Goal: Task Accomplishment & Management: Manage account settings

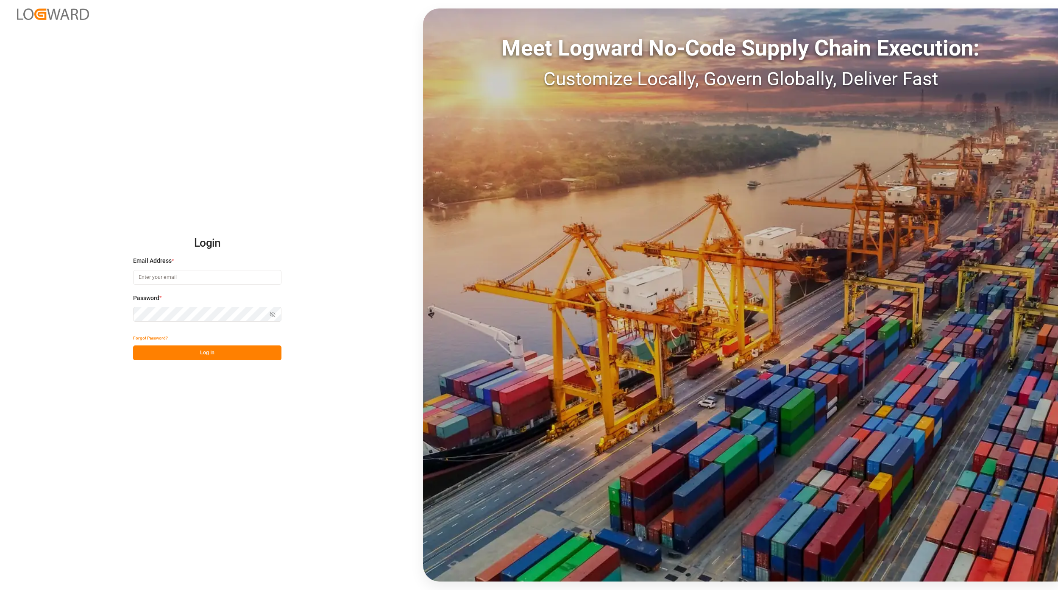
type input "jan.gerold@melitta.de"
drag, startPoint x: 220, startPoint y: 343, endPoint x: 226, endPoint y: 348, distance: 7.2
click at [223, 344] on div "Forgot Password?" at bounding box center [207, 338] width 148 height 15
drag, startPoint x: 226, startPoint y: 348, endPoint x: 227, endPoint y: 353, distance: 5.8
click at [225, 350] on button "Log In" at bounding box center [207, 353] width 148 height 15
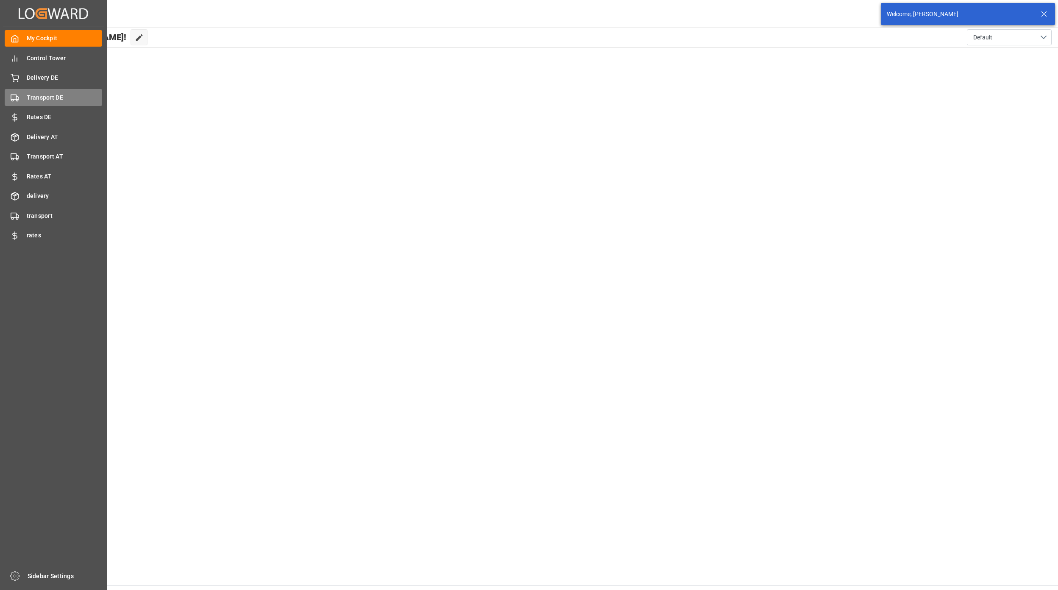
click at [29, 98] on span "Transport DE" at bounding box center [65, 97] width 76 height 9
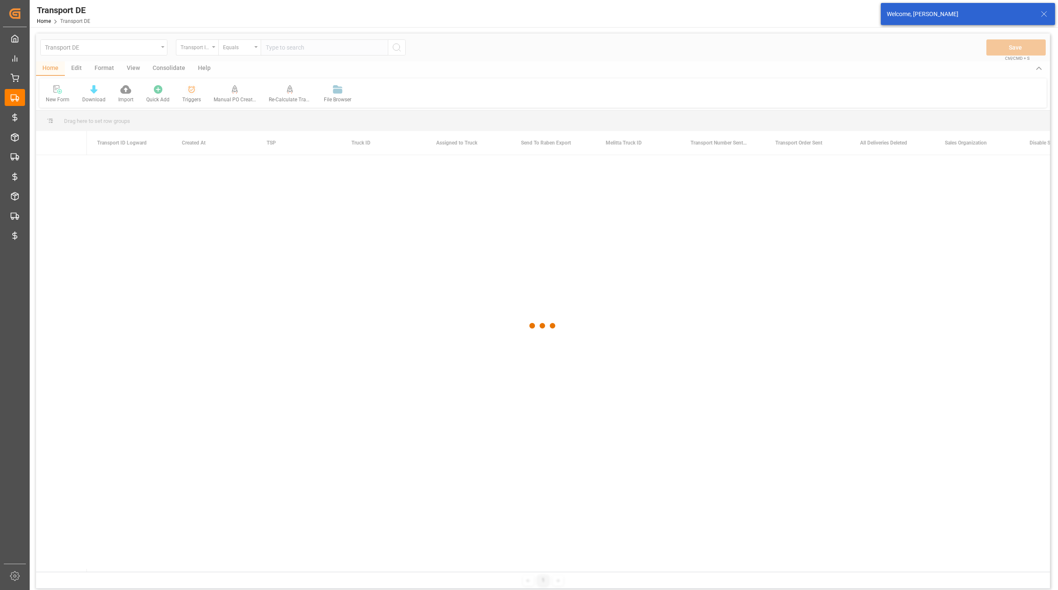
click at [190, 93] on icon at bounding box center [191, 89] width 8 height 8
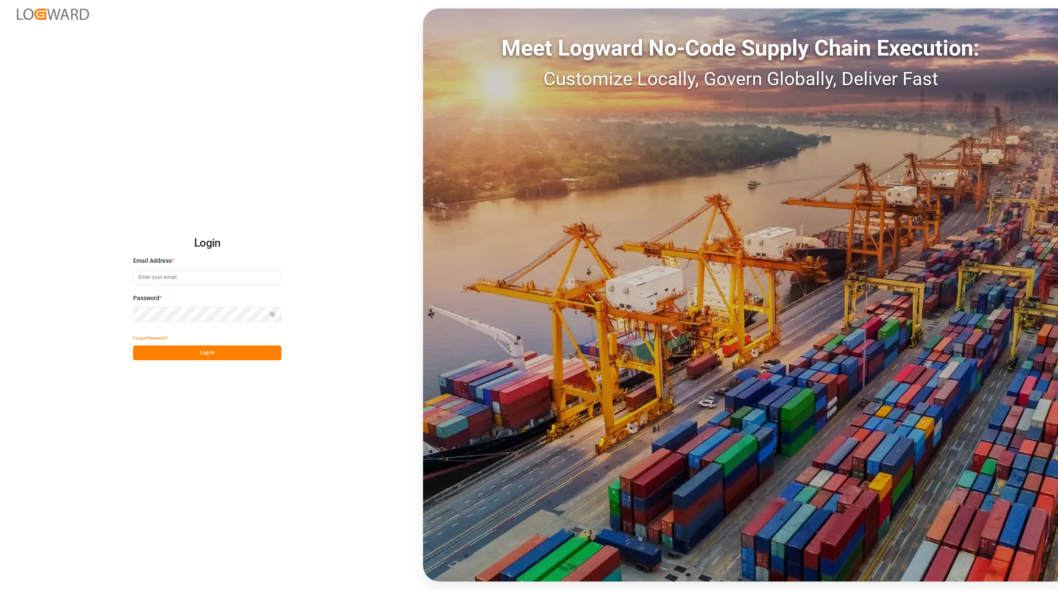
type input "jan.gerold@melitta.de"
click at [195, 370] on div "Login Email Address * jan.gerold@melitta.de Password * Show password Forgot Pas…" at bounding box center [529, 295] width 1058 height 590
click at [204, 360] on button "Log In" at bounding box center [207, 353] width 148 height 15
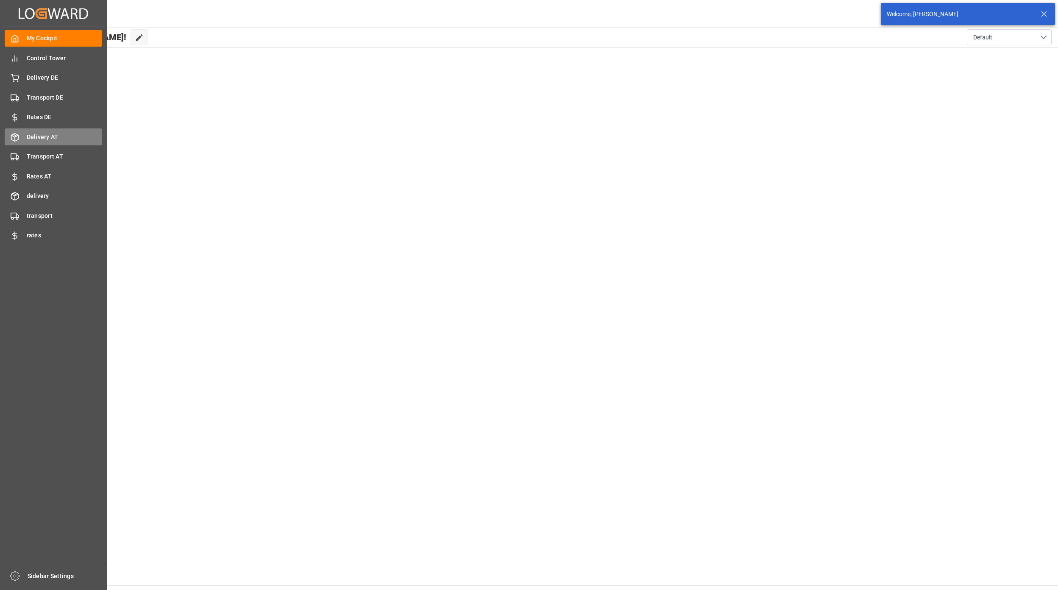
click at [46, 133] on span "Delivery AT" at bounding box center [65, 137] width 76 height 9
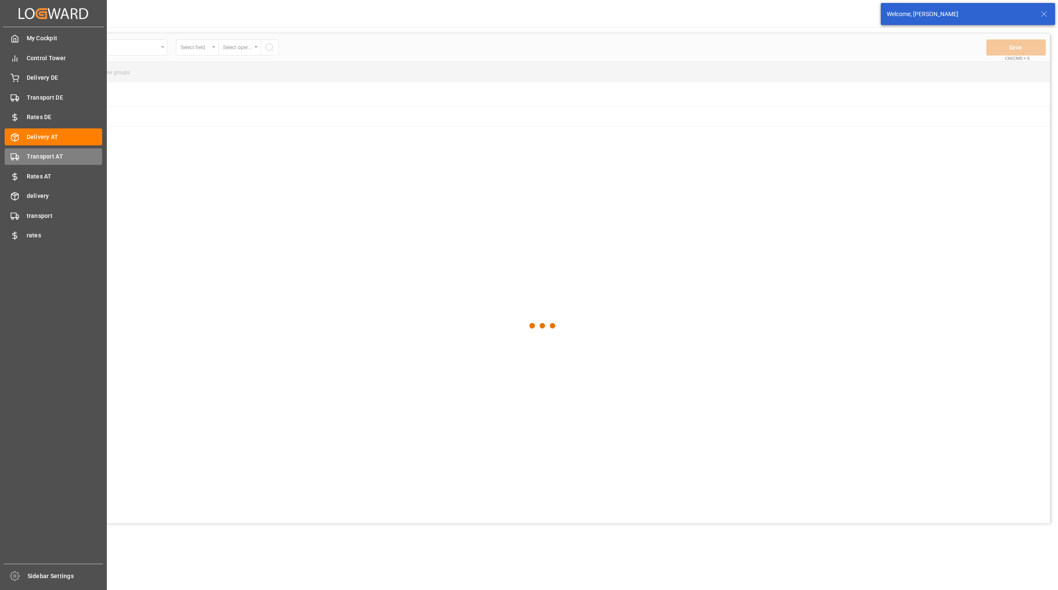
click at [17, 153] on icon at bounding box center [15, 157] width 8 height 8
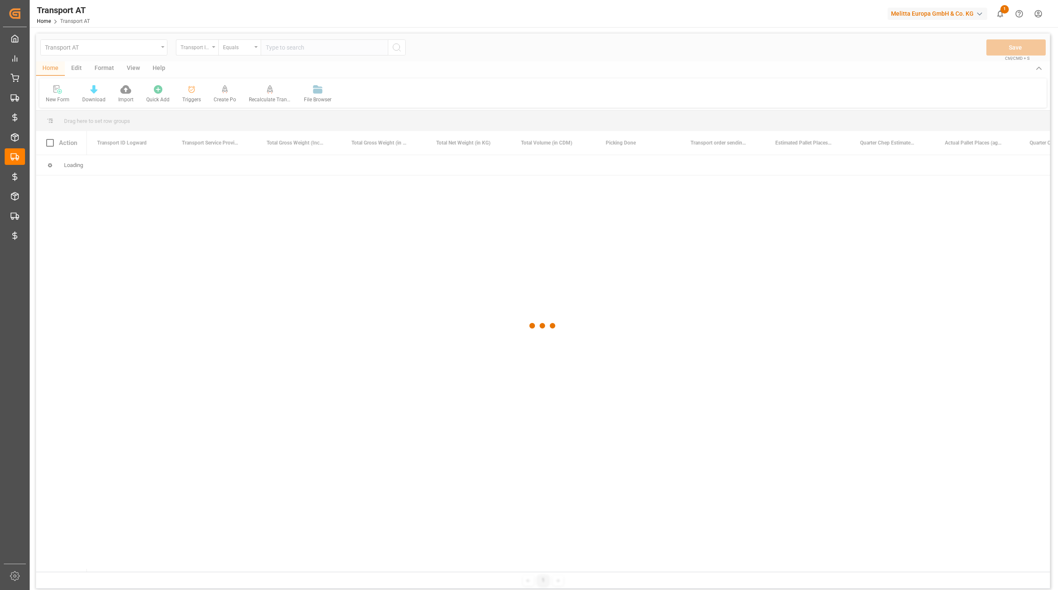
click at [192, 97] on div at bounding box center [543, 325] width 1014 height 585
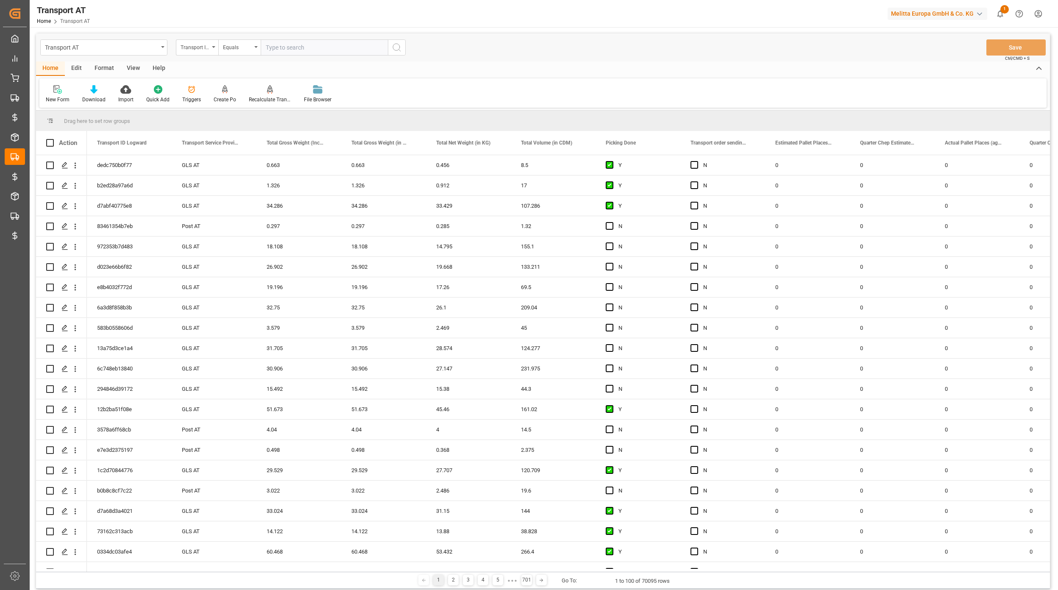
click at [192, 97] on div "Triggers" at bounding box center [191, 100] width 19 height 8
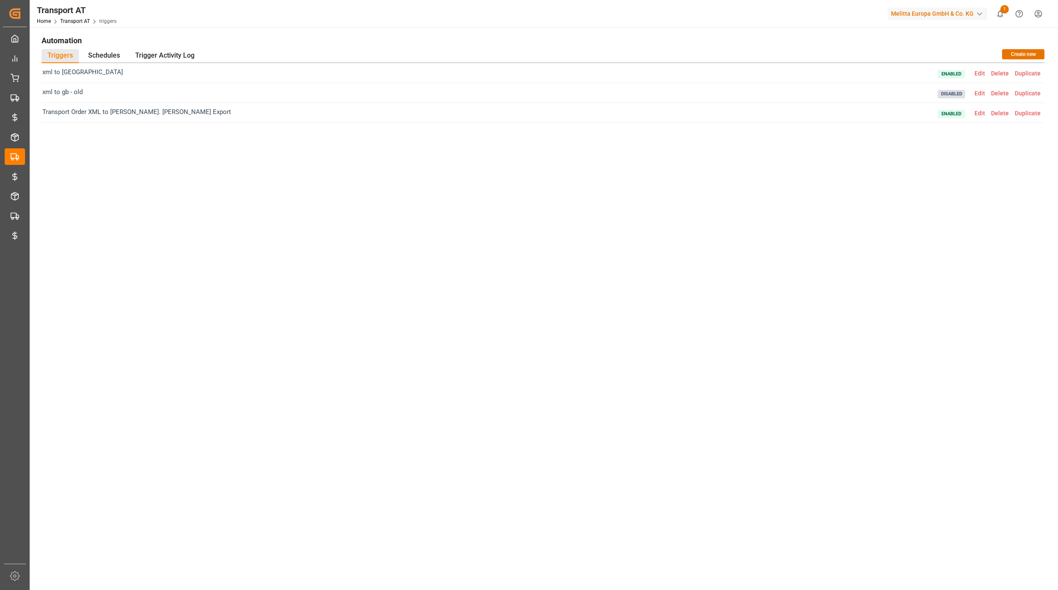
click at [984, 114] on span "Edit" at bounding box center [980, 113] width 17 height 7
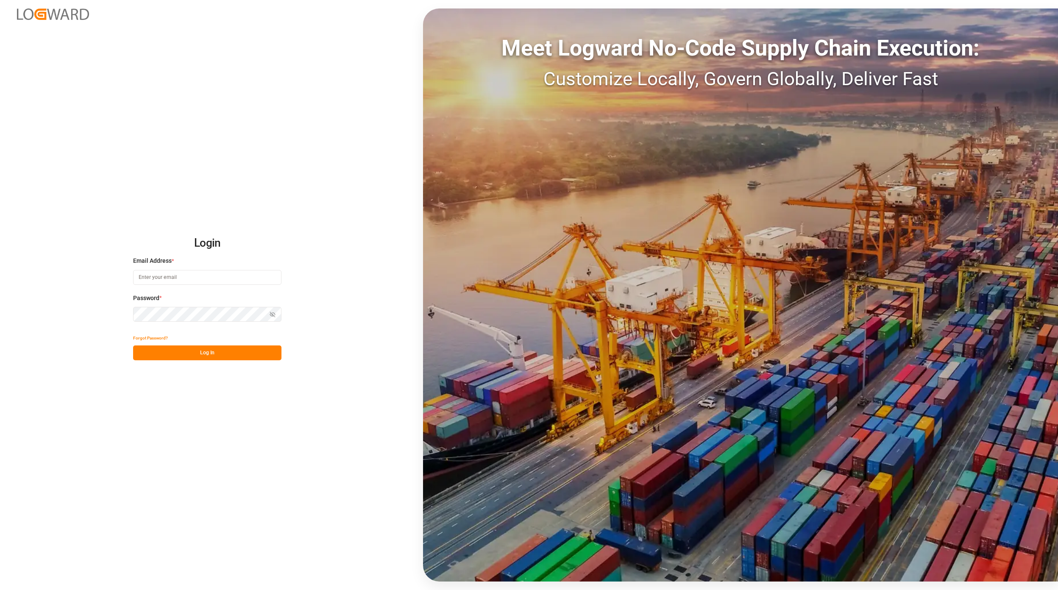
type input "jan.gerold@melitta.de"
click at [202, 355] on button "Log In" at bounding box center [207, 353] width 148 height 15
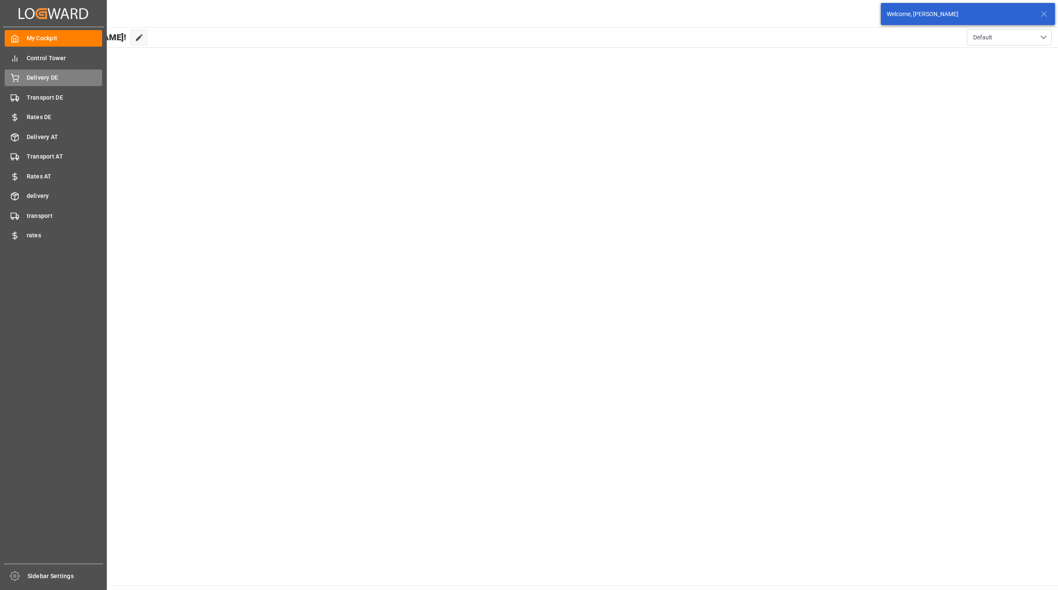
click at [57, 70] on div "Delivery DE Delivery DE" at bounding box center [54, 78] width 98 height 17
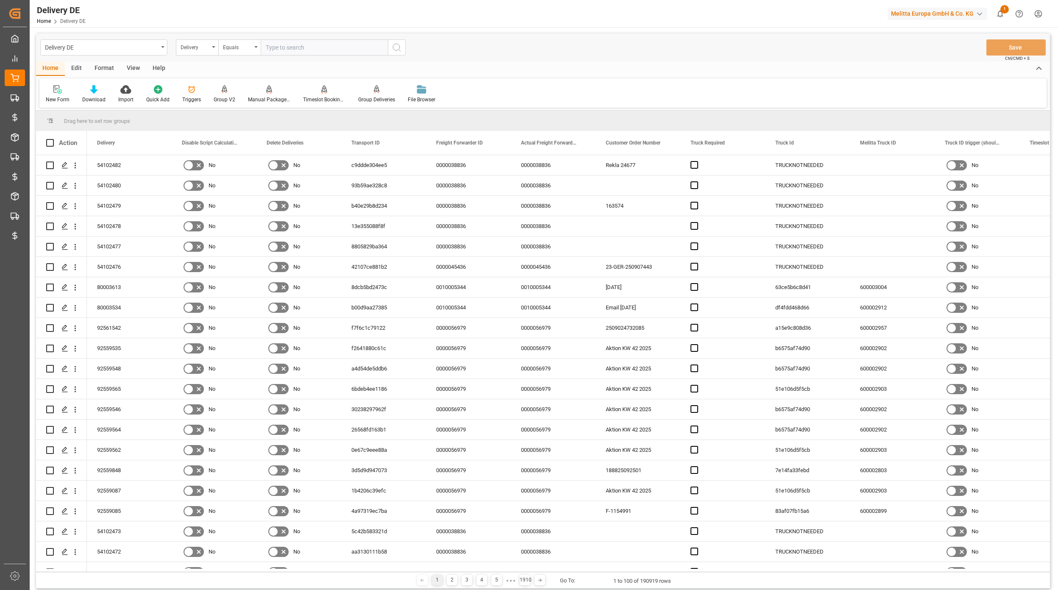
drag, startPoint x: 77, startPoint y: 64, endPoint x: 80, endPoint y: 74, distance: 10.7
click at [77, 66] on div "Edit" at bounding box center [76, 68] width 23 height 14
click at [284, 78] on div "Actions Bulk Duplicate Bulk Delete Configuration Schema Edit" at bounding box center [542, 92] width 1007 height 29
click at [204, 50] on div "Delivery" at bounding box center [195, 47] width 29 height 10
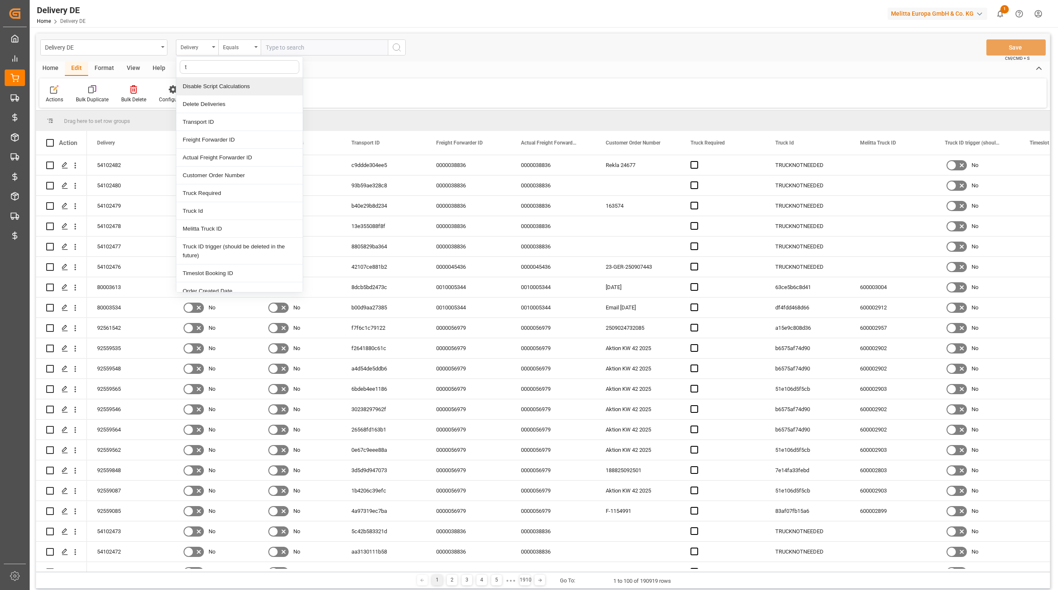
type input "ts"
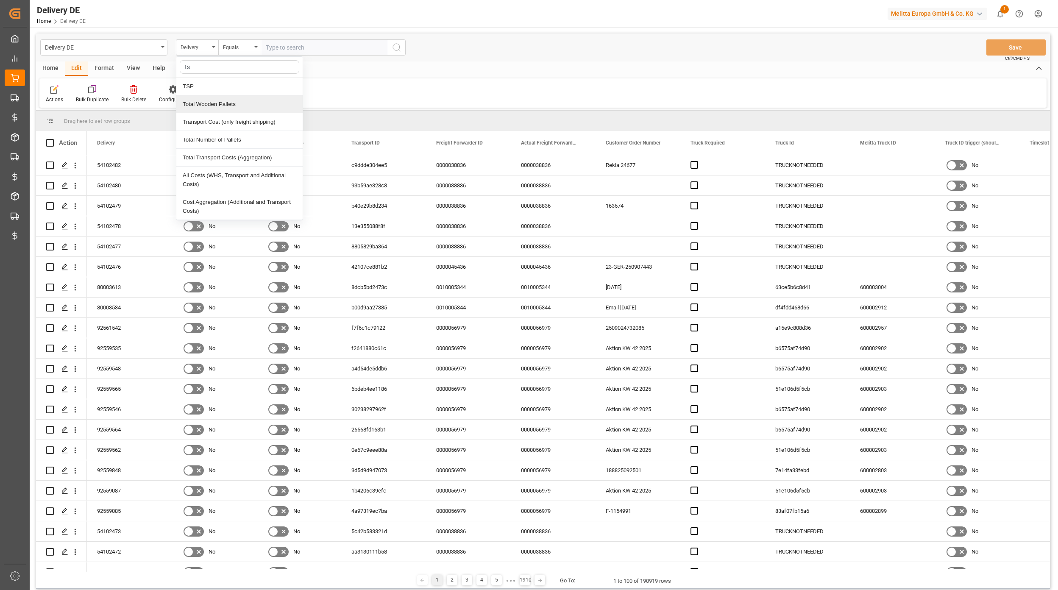
click at [204, 90] on div "TSP" at bounding box center [239, 87] width 126 height 18
click at [315, 47] on input "text" at bounding box center [324, 47] width 127 height 16
type input "Hölkemeier"
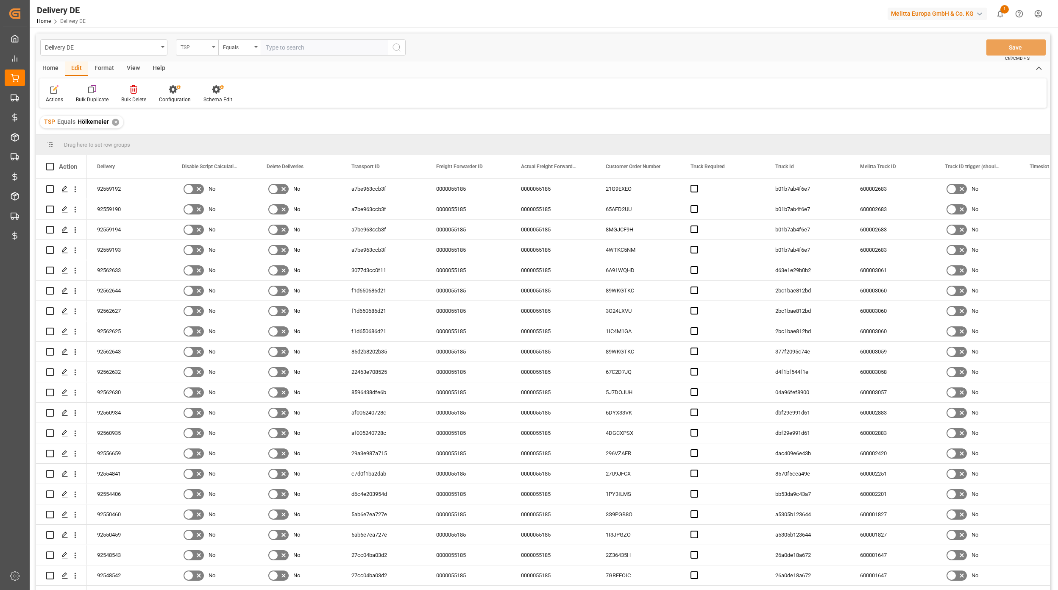
click at [185, 51] on div "TSP" at bounding box center [197, 47] width 42 height 16
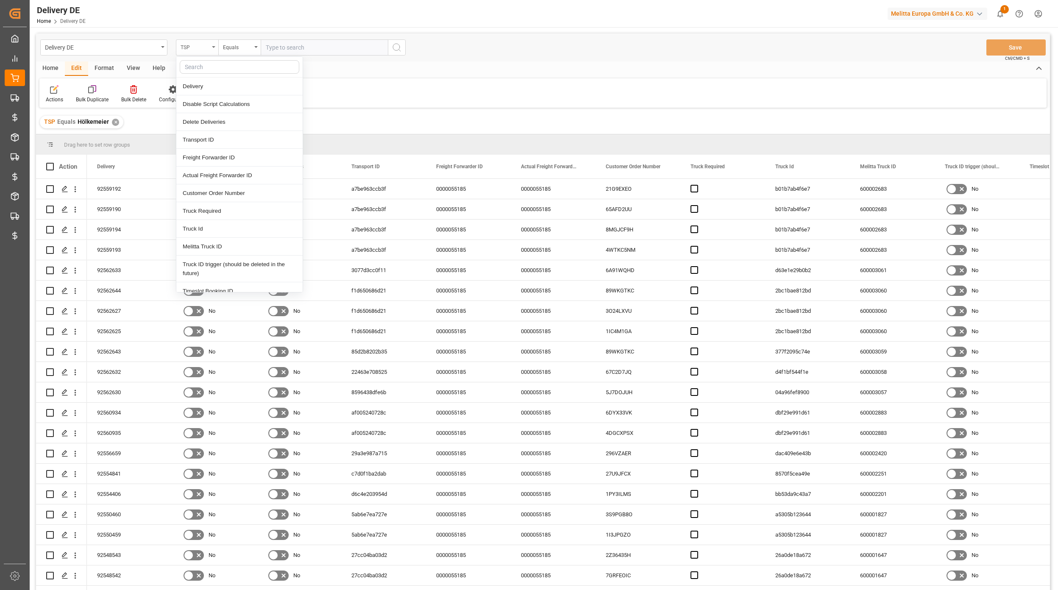
type input "o"
type input "cre"
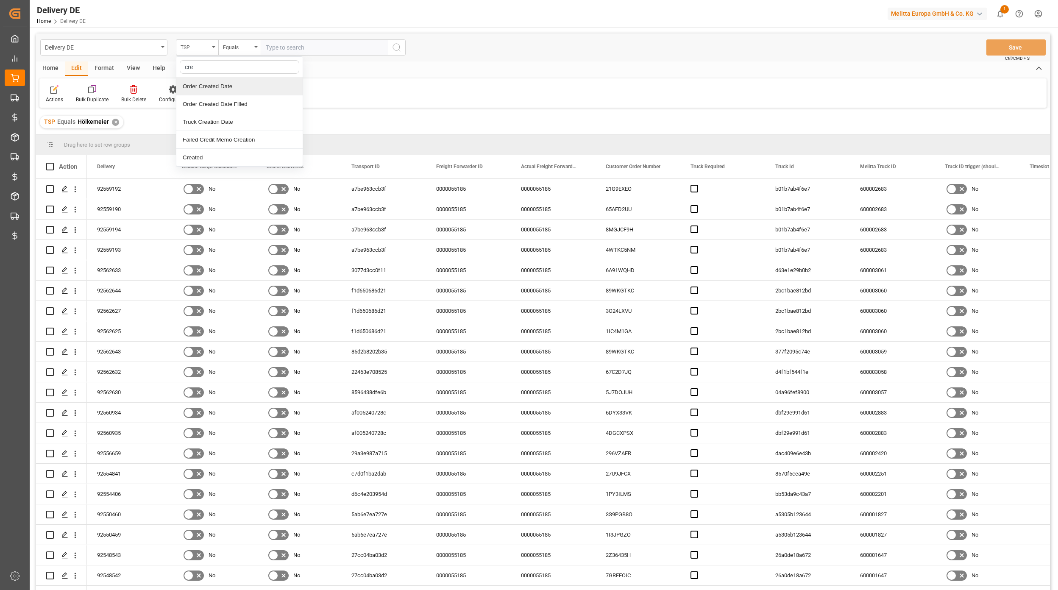
click at [231, 88] on div "Order Created Date" at bounding box center [239, 87] width 126 height 18
click at [233, 49] on div "Equals" at bounding box center [237, 47] width 29 height 10
click at [248, 134] on div "Greater than" at bounding box center [282, 140] width 126 height 18
click at [272, 51] on input "text" at bounding box center [324, 47] width 127 height 16
drag, startPoint x: 330, startPoint y: 150, endPoint x: 337, endPoint y: 150, distance: 6.8
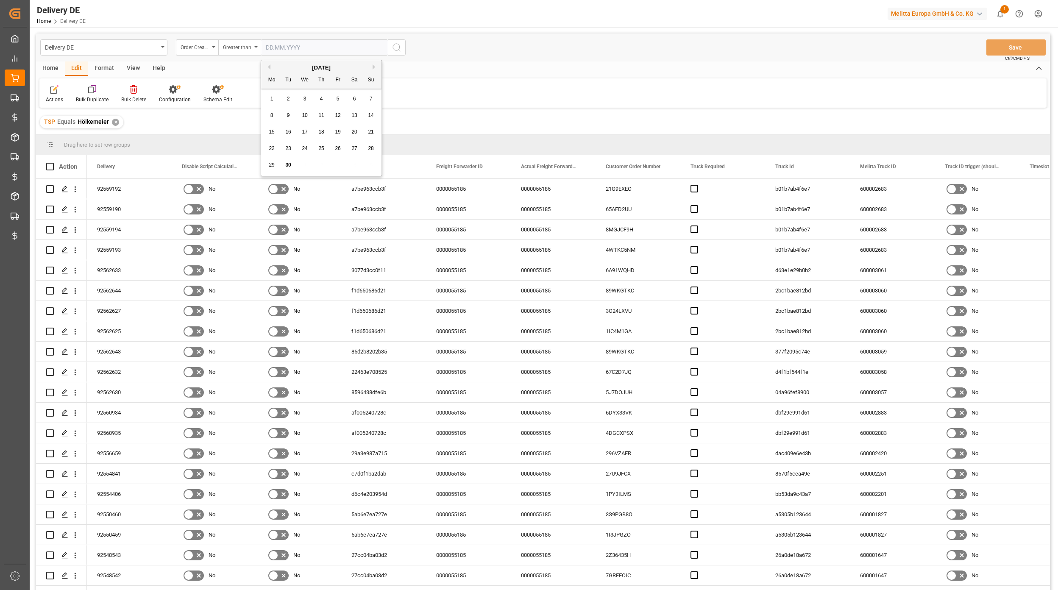
click at [332, 150] on div "22 23 24 25 26 27 28" at bounding box center [322, 148] width 116 height 17
click at [338, 150] on span "26" at bounding box center [338, 148] width 6 height 6
type input "26.09.2025"
click at [392, 47] on icon "search button" at bounding box center [397, 47] width 10 height 10
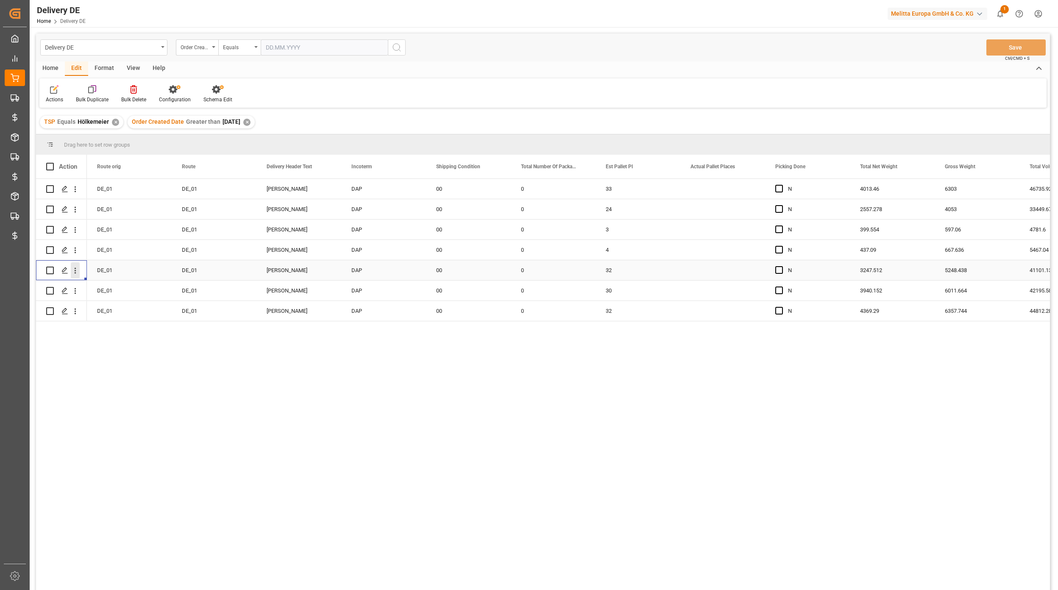
click at [73, 271] on icon "open menu" at bounding box center [75, 270] width 9 height 9
click at [83, 285] on icon "Press SPACE to select this row." at bounding box center [82, 288] width 7 height 7
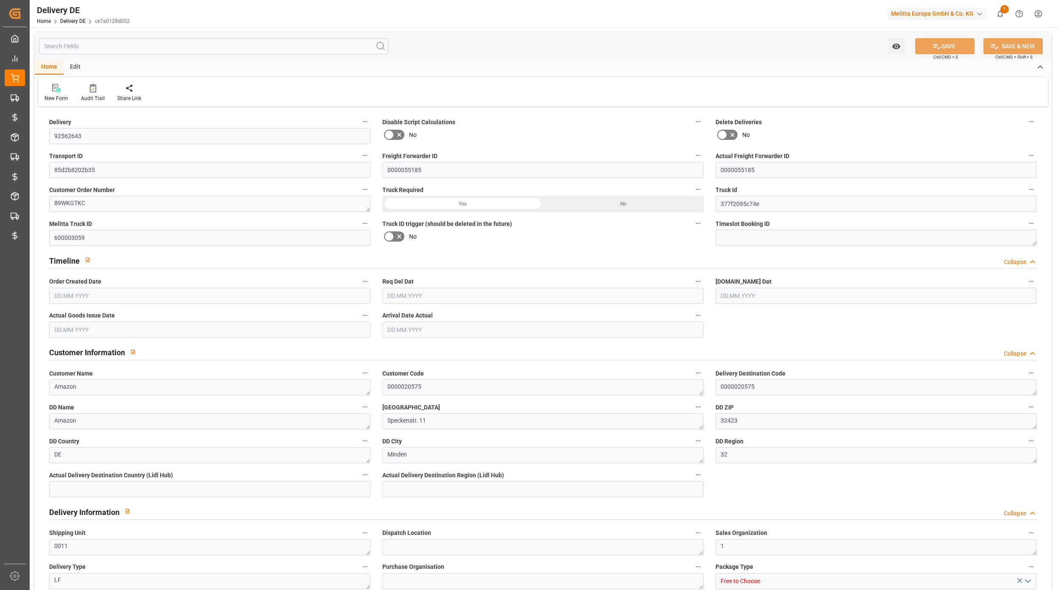
type input "0"
type input "32"
type input "3247.512"
type input "5248.438"
type input "41101.132"
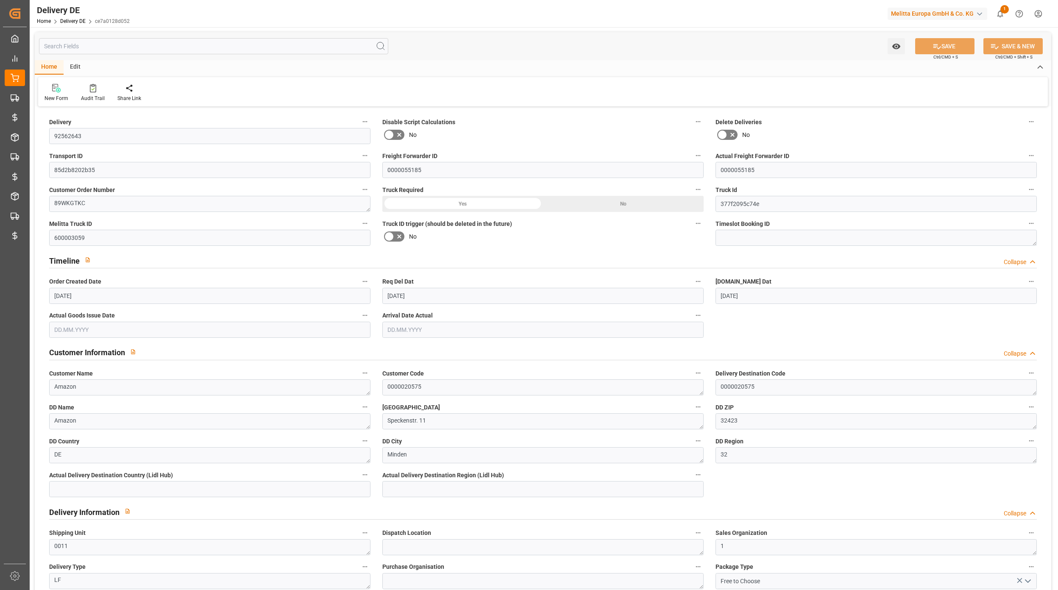
type input "[DATE]"
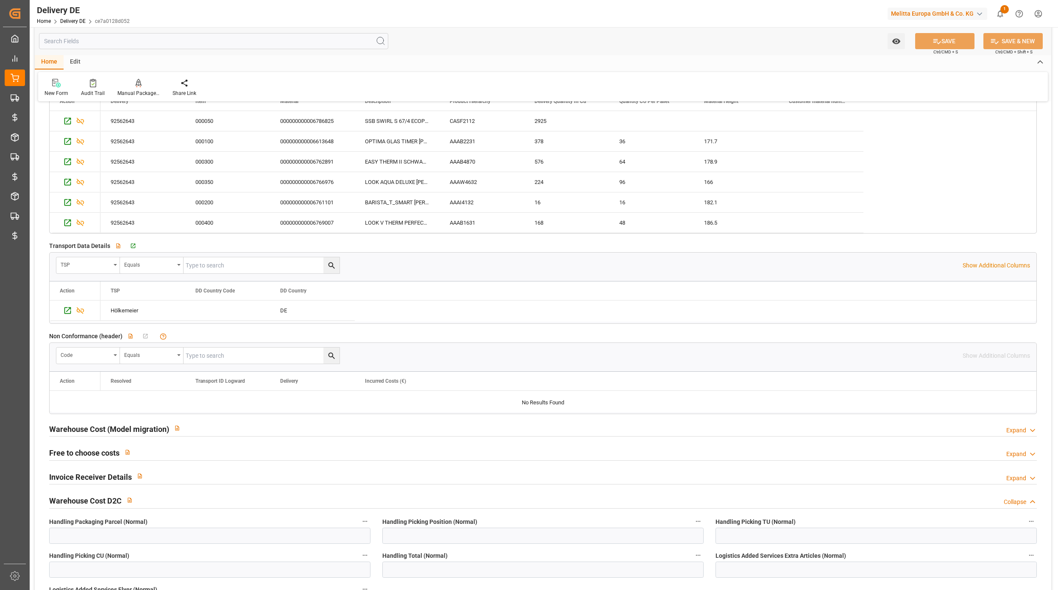
scroll to position [1300, 0]
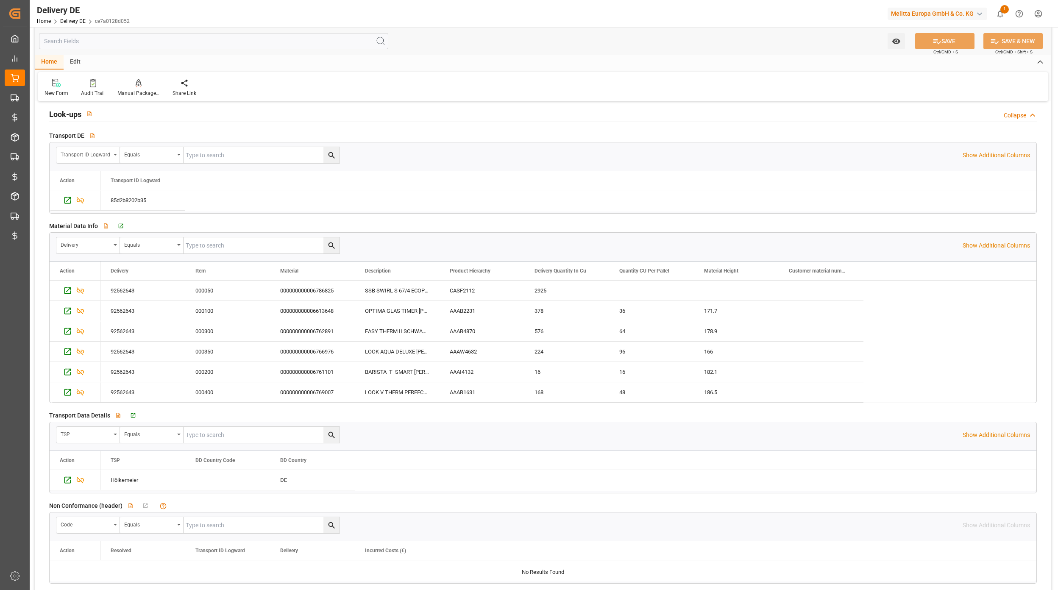
click at [208, 3] on div "Delivery DE Home Delivery DE ce7a0128d052 Melitta Europa GmbH & Co. KG 1 Notifi…" at bounding box center [541, 13] width 1034 height 27
